Goal: Task Accomplishment & Management: Complete application form

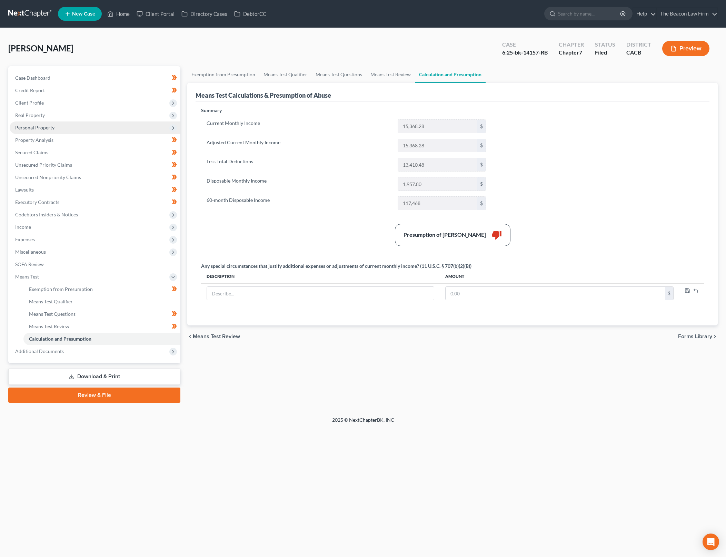
drag, startPoint x: 71, startPoint y: 110, endPoint x: 115, endPoint y: 122, distance: 45.4
click at [71, 110] on span "Real Property" at bounding box center [95, 115] width 171 height 12
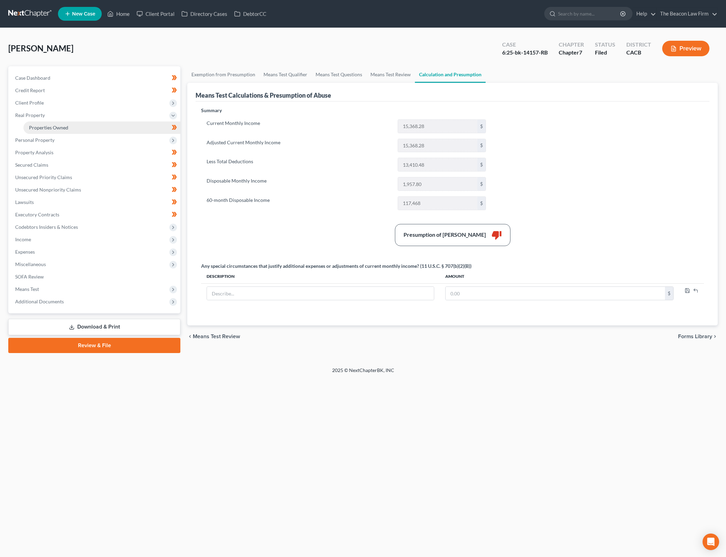
click at [156, 124] on link "Properties Owned" at bounding box center [101, 127] width 157 height 12
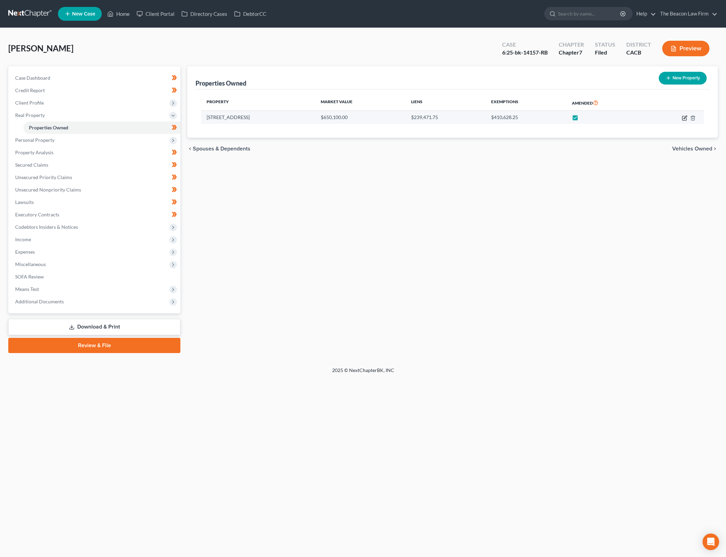
click at [682, 117] on icon "button" at bounding box center [684, 118] width 4 height 4
select select "4"
select select "32"
select select "4"
select select "0"
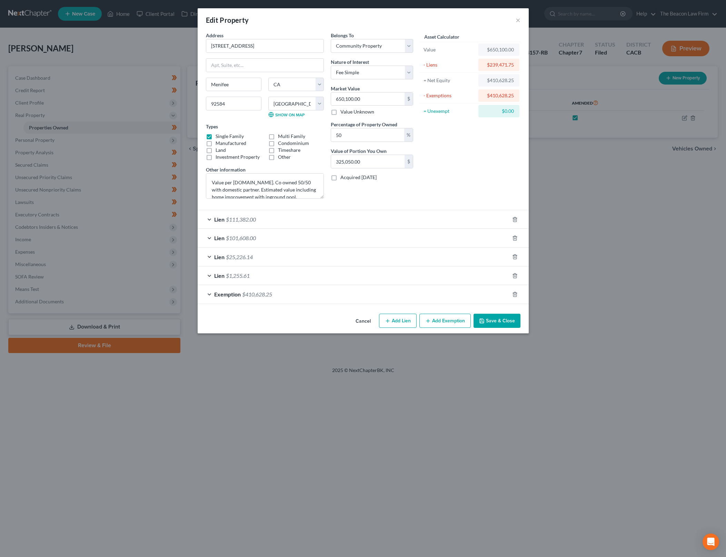
click at [453, 176] on div "Asset Calculator Value $650,100.00 - Liens $239,471.75 = Net Equity $410,628.25…" at bounding box center [470, 118] width 107 height 173
click at [502, 79] on div "$410,628.25" at bounding box center [499, 80] width 30 height 7
click at [476, 174] on div "Asset Calculator Value $650,100.00 - Liens $239,471.75 = Net Equity $410,628.25…" at bounding box center [470, 118] width 107 height 173
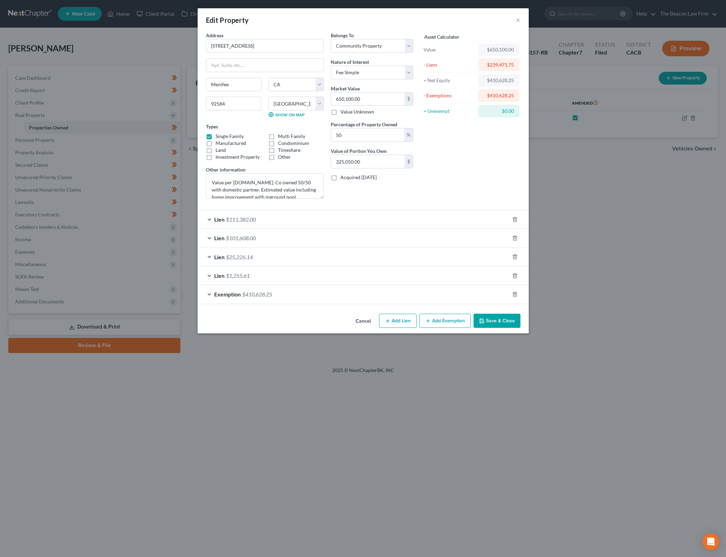
drag, startPoint x: 432, startPoint y: 168, endPoint x: 439, endPoint y: 316, distance: 148.9
click at [432, 168] on div "Asset Calculator Value $650,100.00 - Liens $239,471.75 = Net Equity $410,628.25…" at bounding box center [470, 118] width 107 height 173
click at [365, 319] on button "Cancel" at bounding box center [363, 321] width 26 height 14
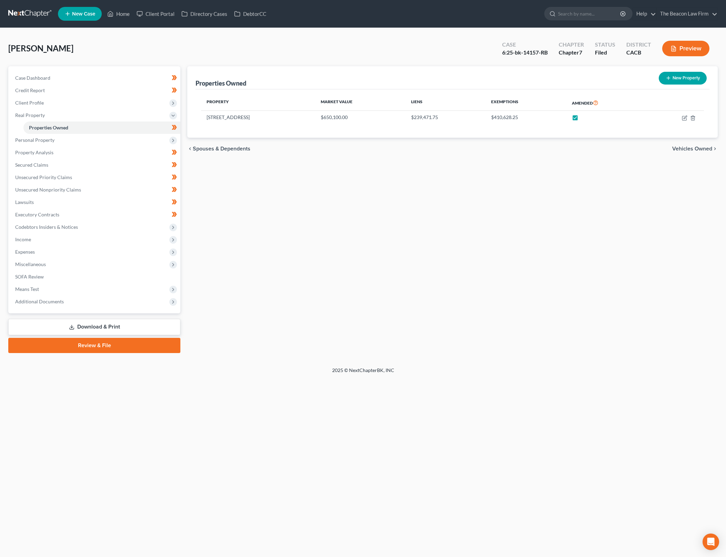
click at [373, 194] on div "Properties Owned New Property Property Market Value Liens Exemptions Amended [S…" at bounding box center [453, 209] width 538 height 287
